Goal: Find specific page/section: Find specific page/section

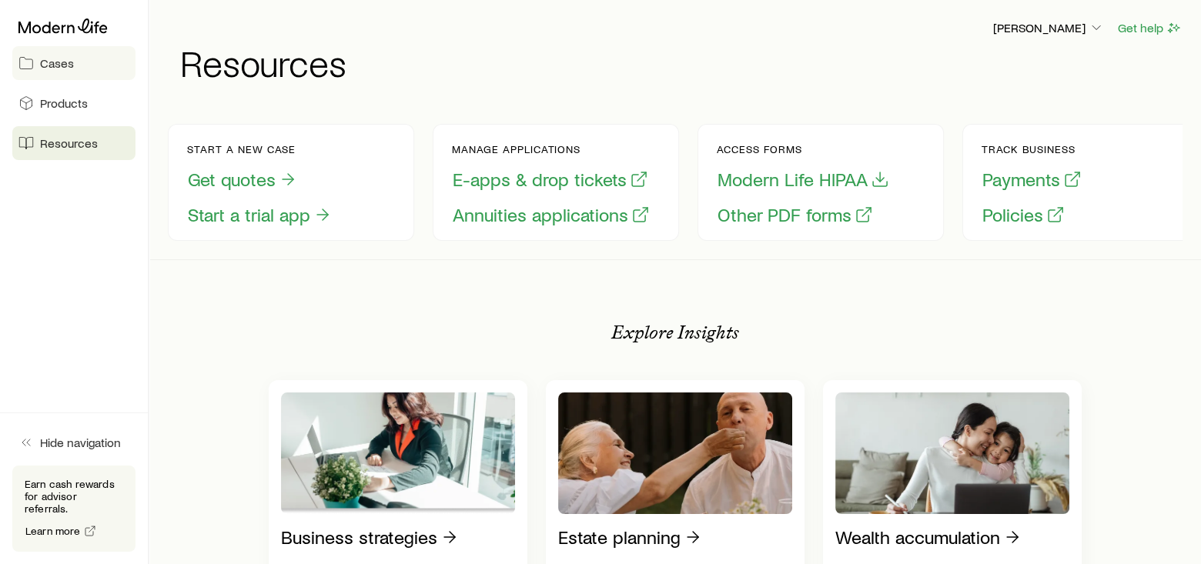
click at [52, 71] on link "Cases" at bounding box center [73, 63] width 123 height 34
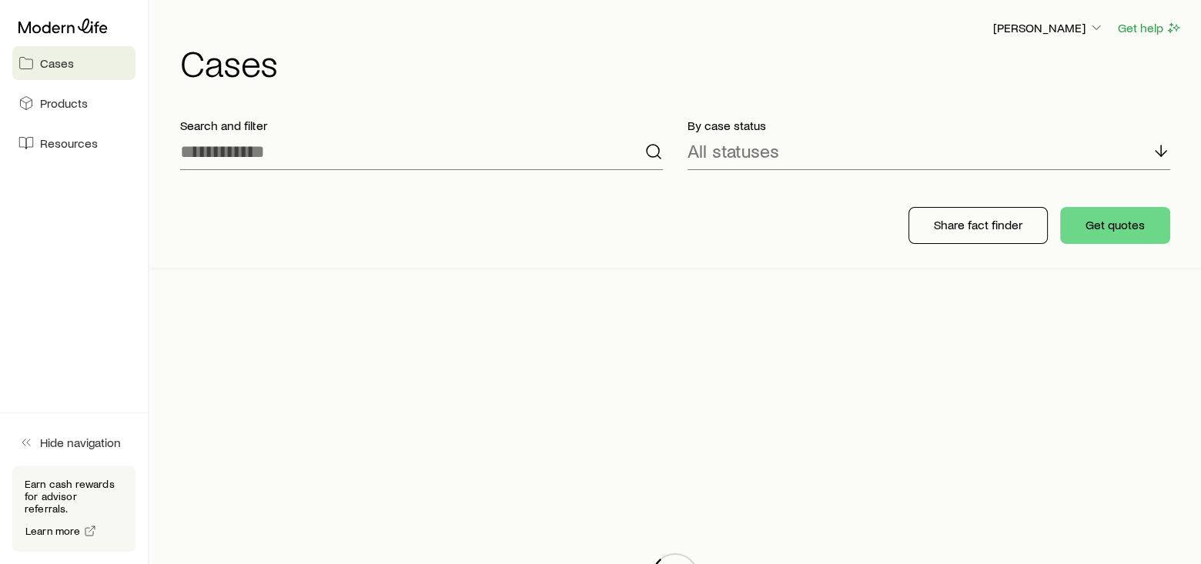
click at [52, 71] on link "Cases" at bounding box center [73, 63] width 123 height 34
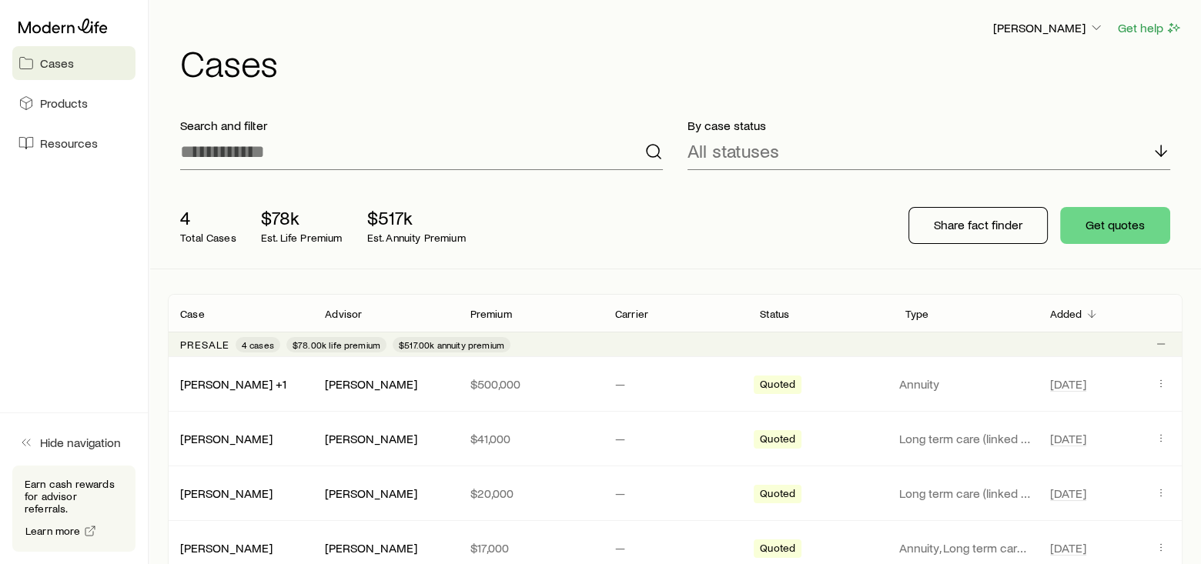
scroll to position [77, 0]
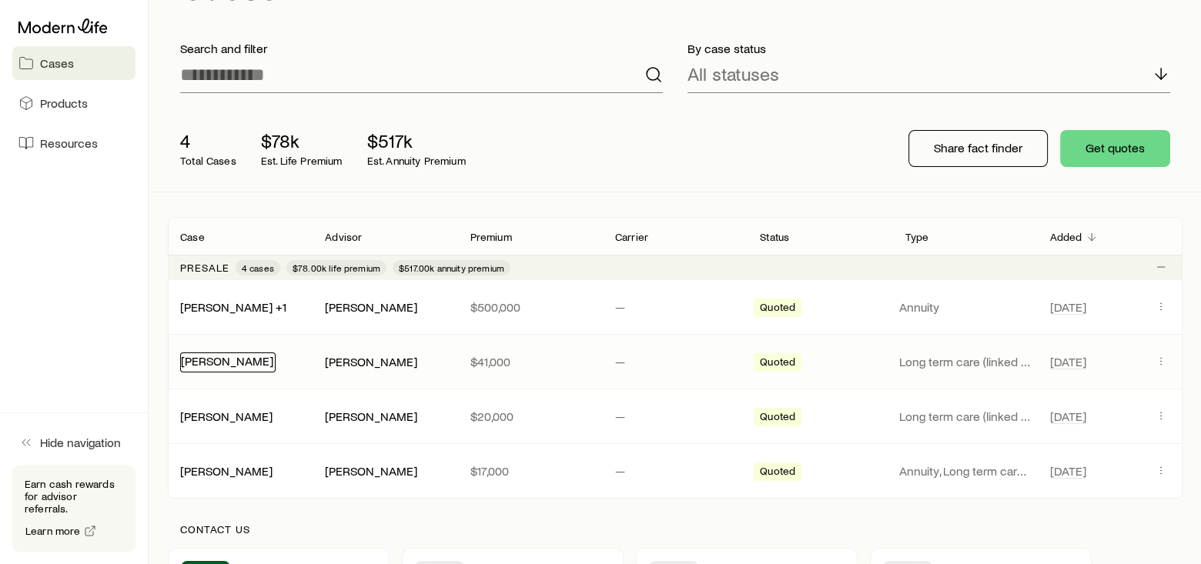
click at [199, 361] on link "[PERSON_NAME]" at bounding box center [227, 360] width 92 height 15
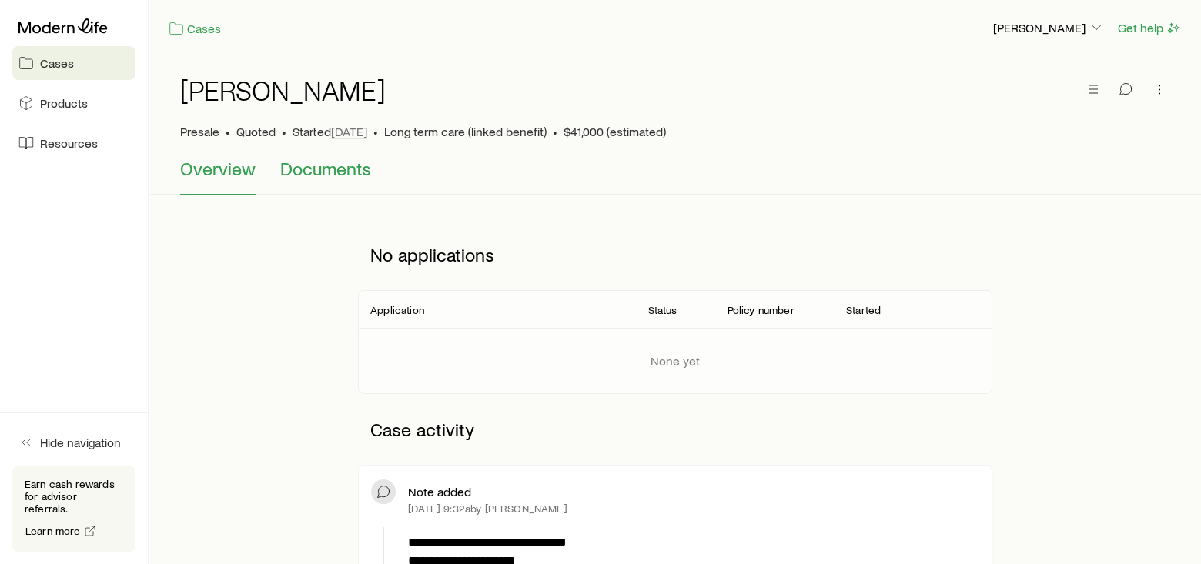
click at [315, 162] on span "Documents" at bounding box center [325, 169] width 91 height 22
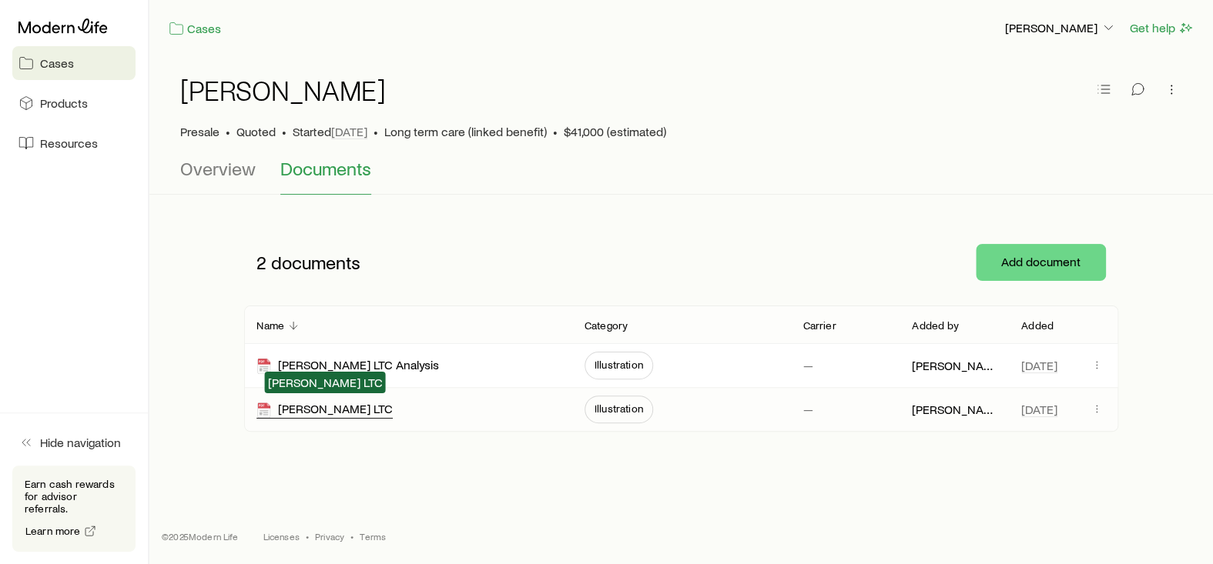
click at [304, 401] on div "[PERSON_NAME] LTC" at bounding box center [324, 410] width 136 height 18
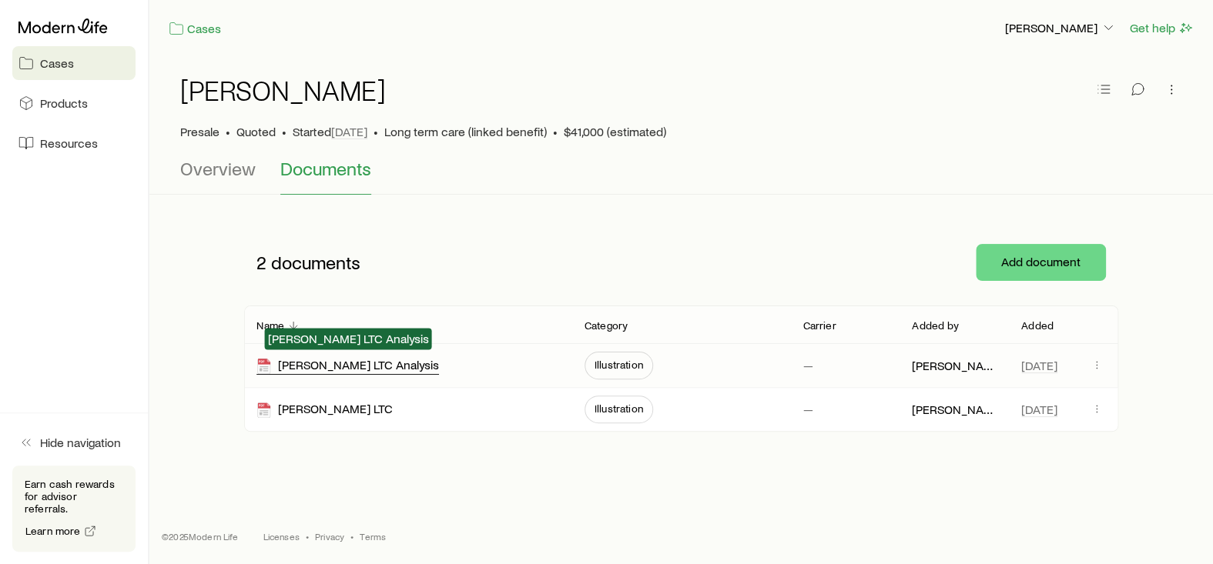
click at [348, 360] on div "[PERSON_NAME] LTC Analysis" at bounding box center [347, 366] width 182 height 18
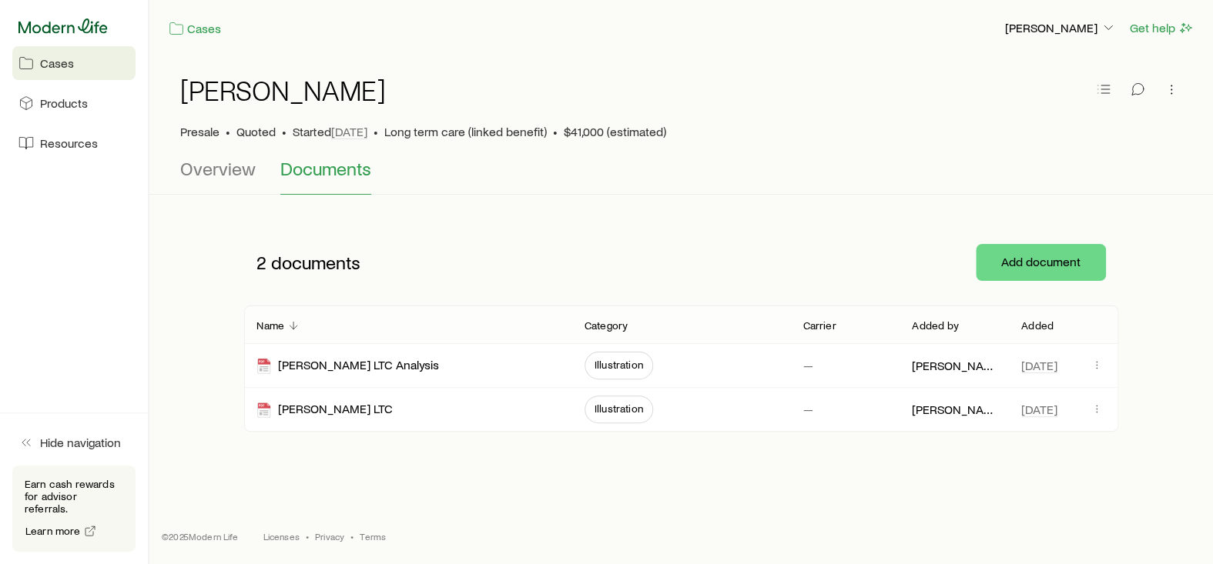
click at [35, 31] on icon at bounding box center [62, 25] width 89 height 15
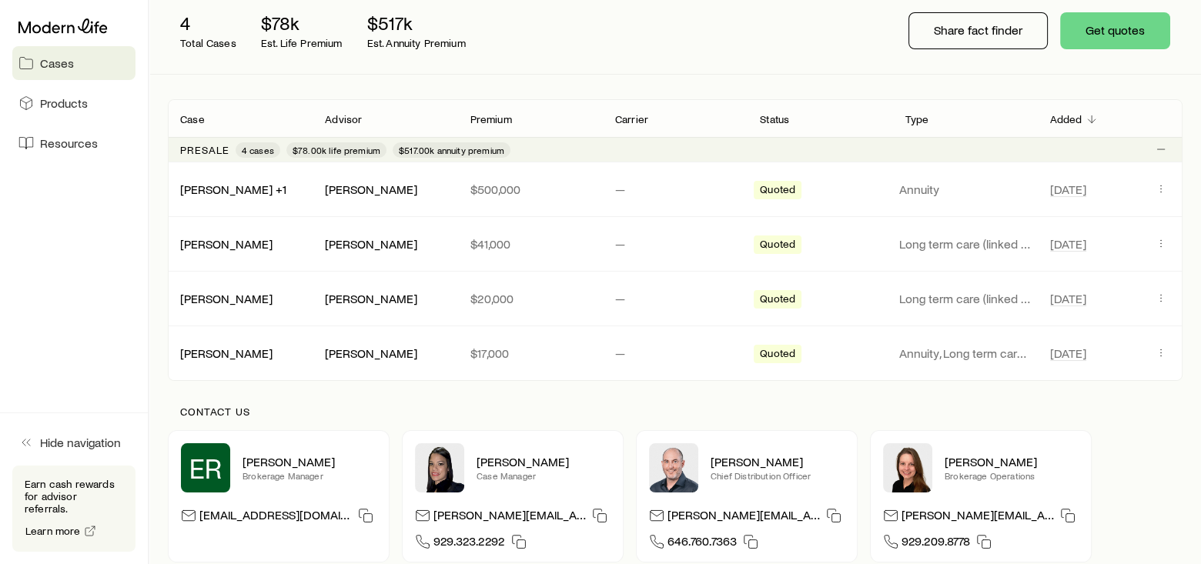
scroll to position [231, 0]
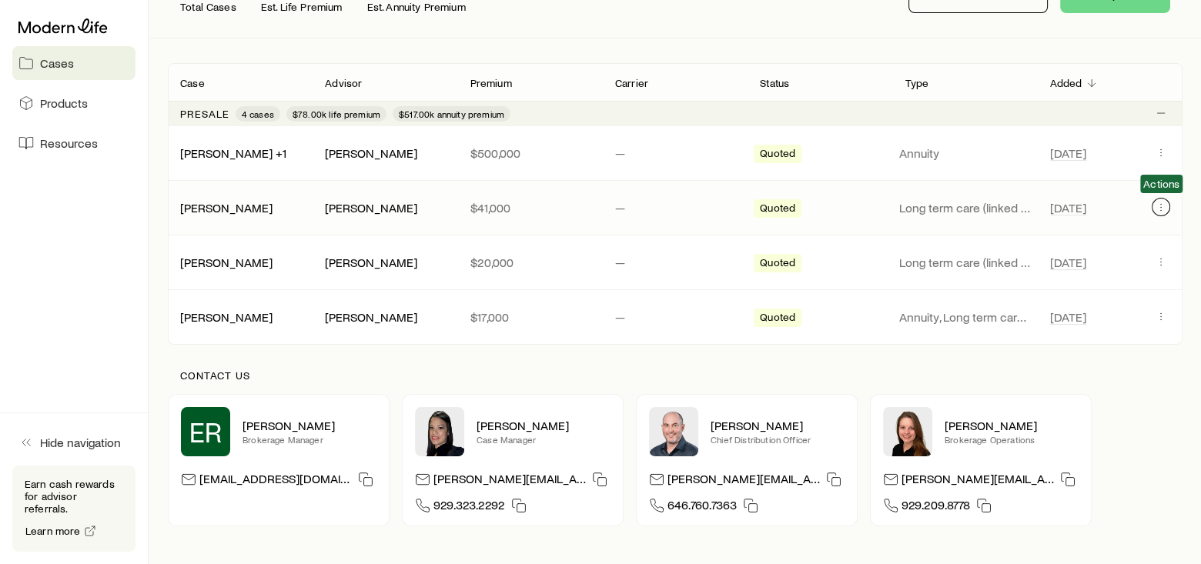
click at [1158, 204] on icon "Client cases" at bounding box center [1161, 207] width 12 height 12
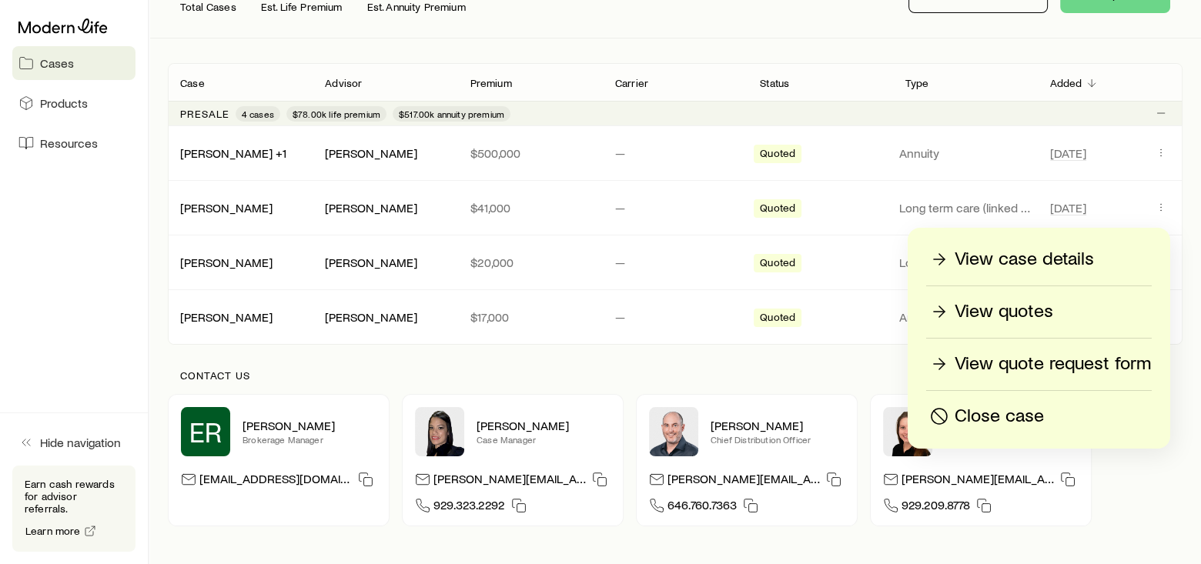
click at [1046, 260] on p "View case details" at bounding box center [1024, 259] width 139 height 25
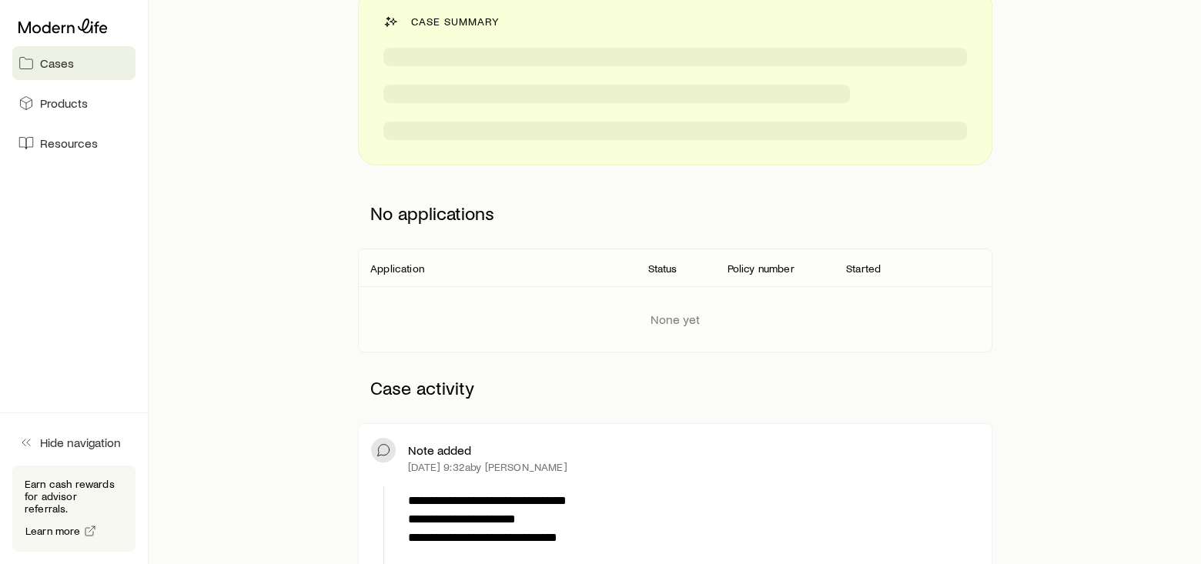
click at [1046, 260] on div "**********" at bounding box center [675, 495] width 1015 height 1015
